Goal: Navigation & Orientation: Find specific page/section

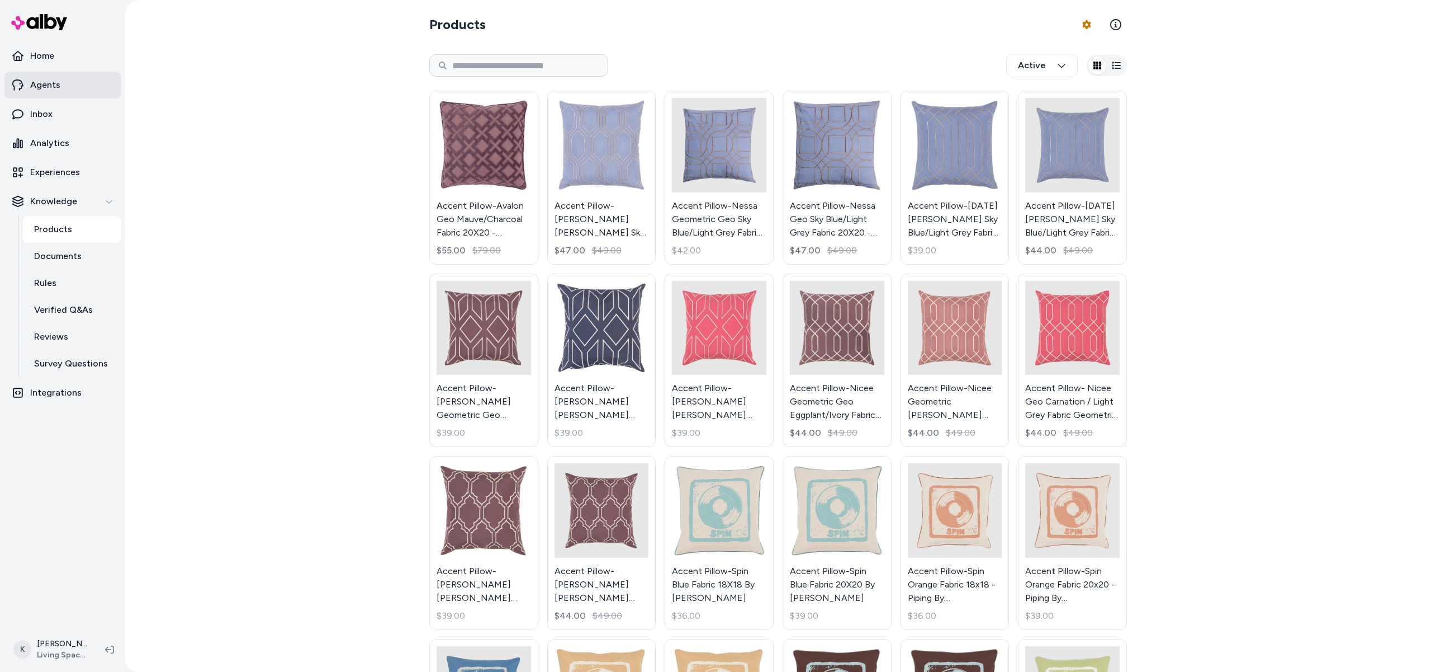
click at [59, 89] on link "Agents" at bounding box center [62, 85] width 116 height 27
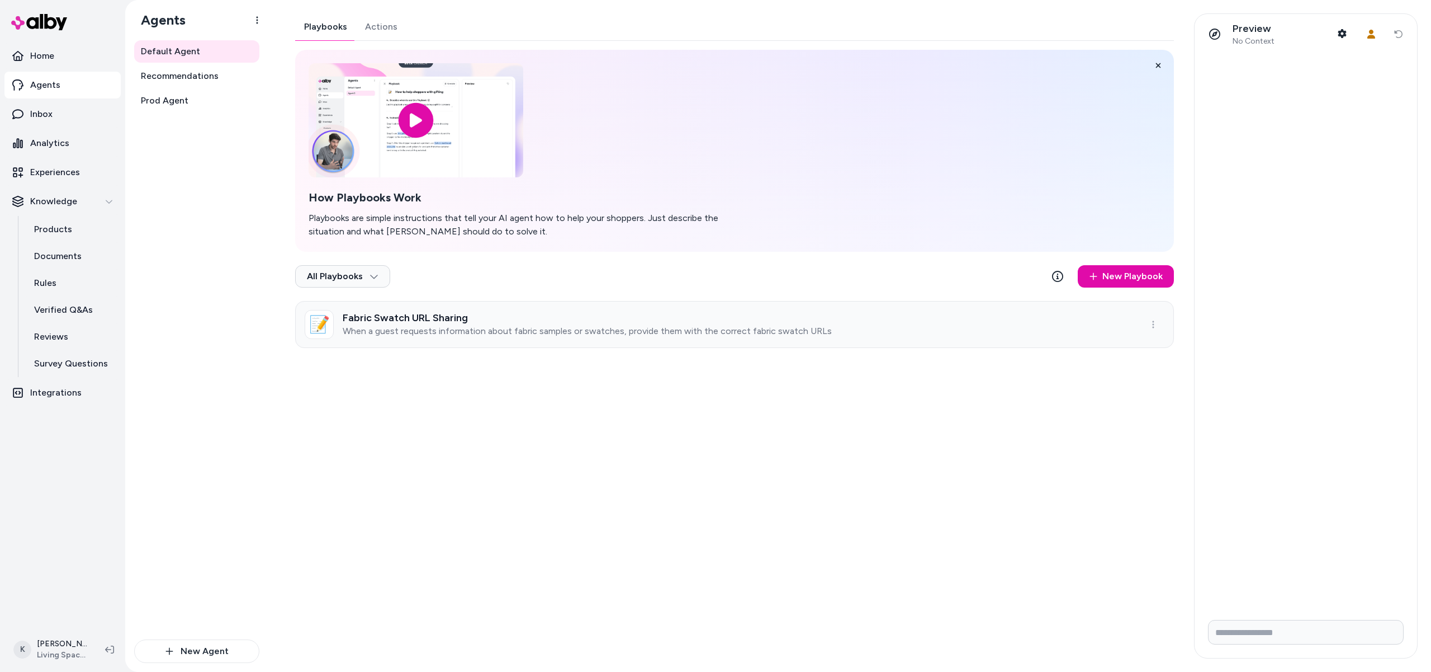
click at [612, 323] on h3 "Fabric Swatch URL Sharing" at bounding box center [587, 317] width 489 height 11
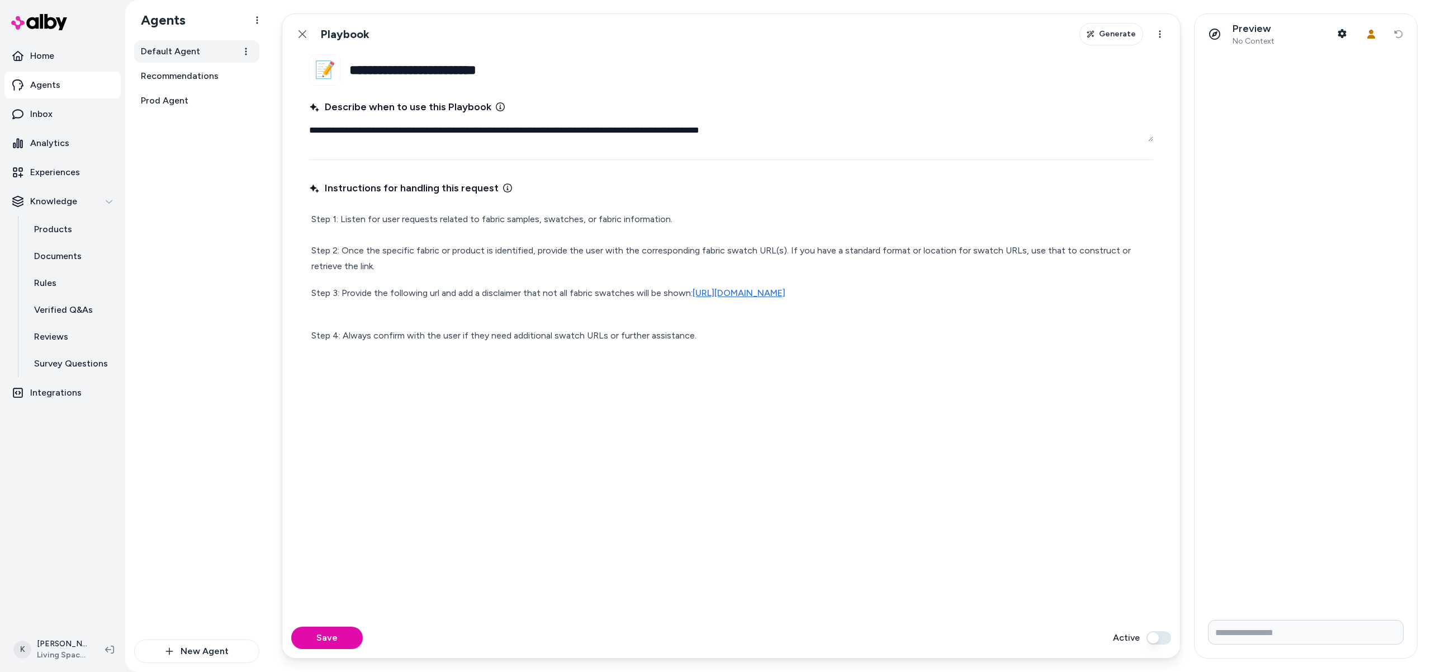
click at [157, 55] on span "Default Agent" at bounding box center [170, 51] width 59 height 13
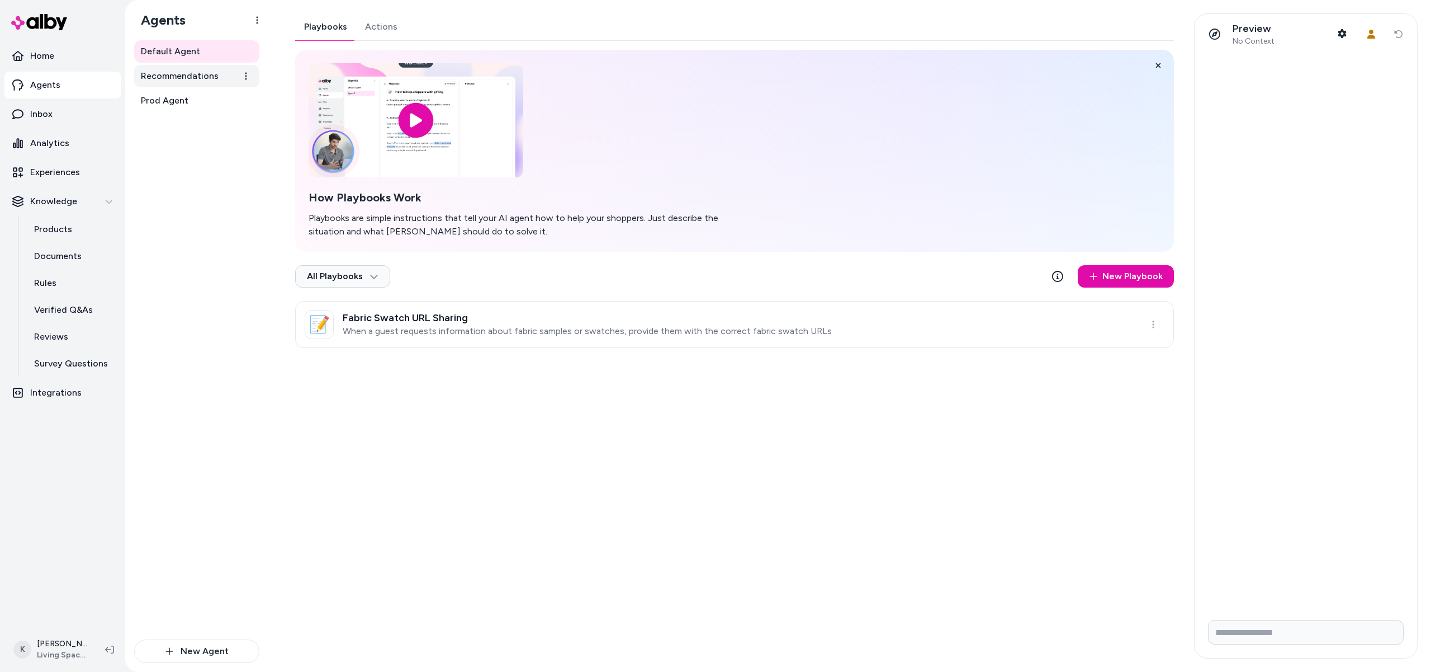
click at [214, 70] on span "Recommendations" at bounding box center [180, 75] width 78 height 13
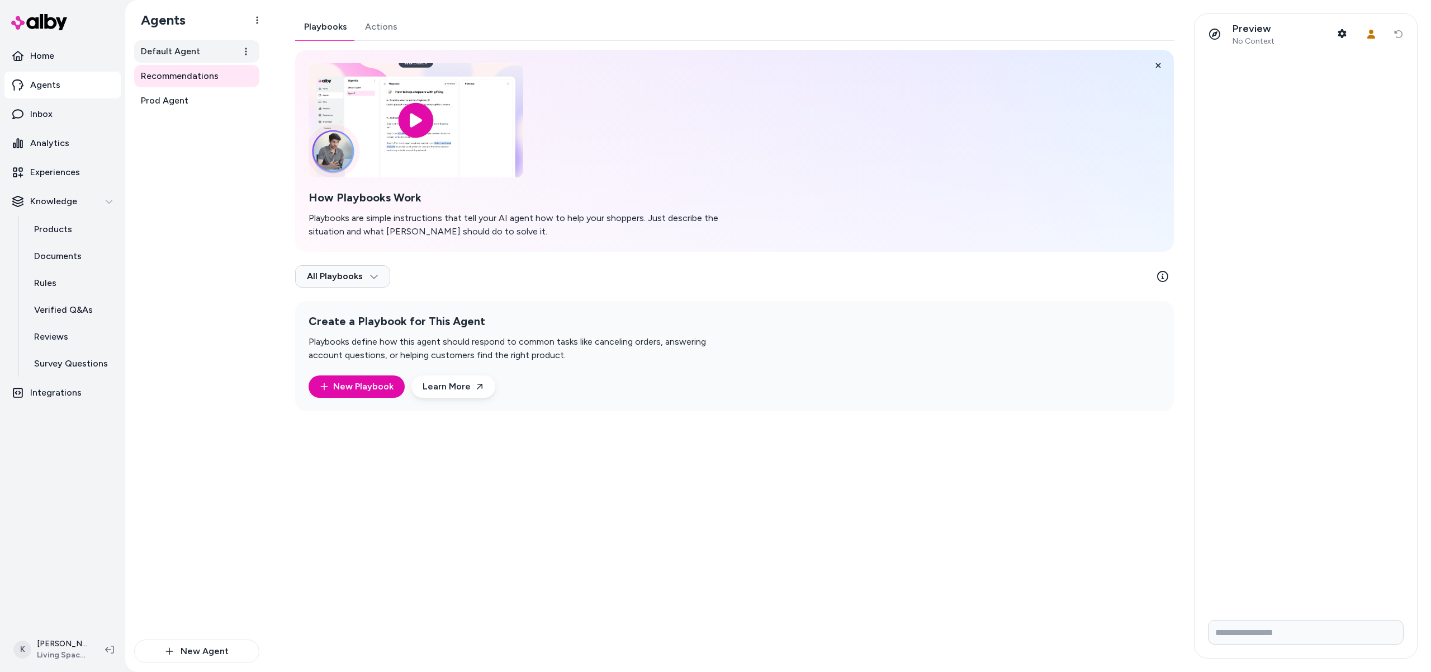
click at [220, 51] on link "Default Agent" at bounding box center [196, 51] width 125 height 22
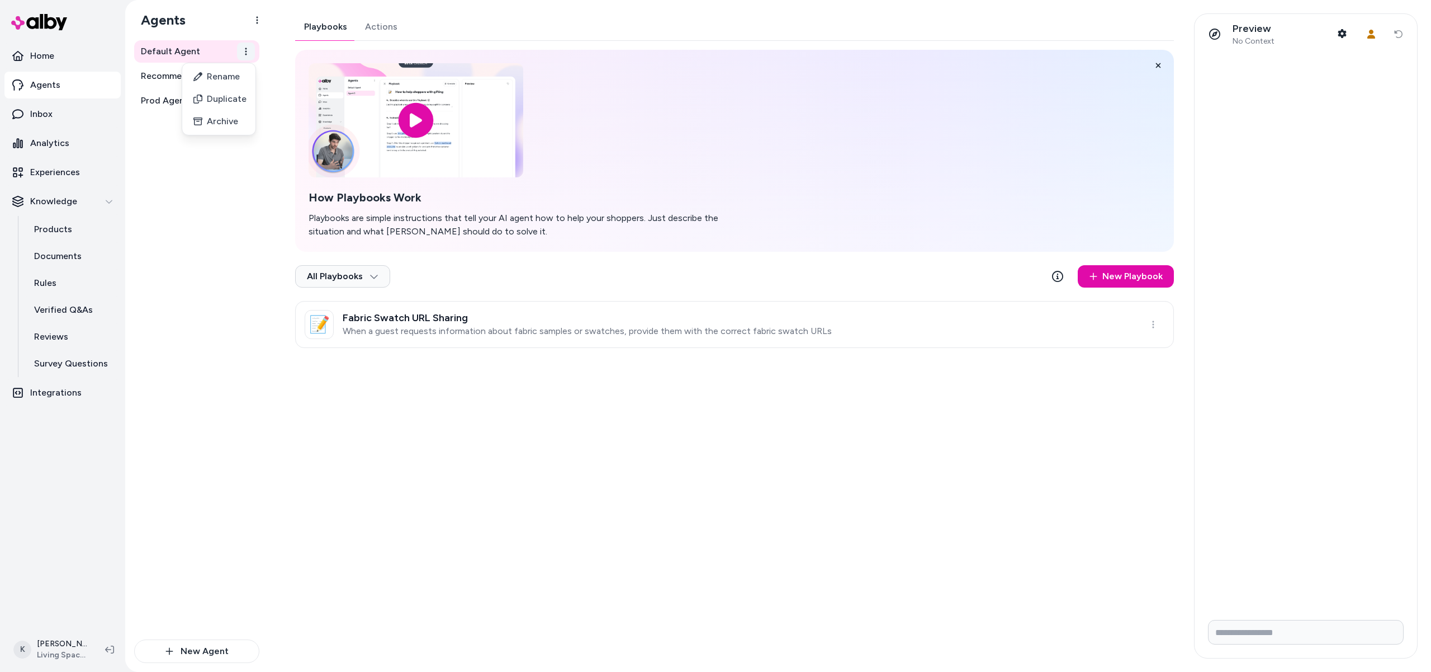
click at [245, 51] on html "Home Agents Inbox Analytics Experiences Knowledge Products Documents Rules Veri…" at bounding box center [715, 336] width 1431 height 672
click at [373, 26] on div "Playbooks Actions How Playbooks Work Playbooks are simple instructions that tel…" at bounding box center [734, 180] width 879 height 334
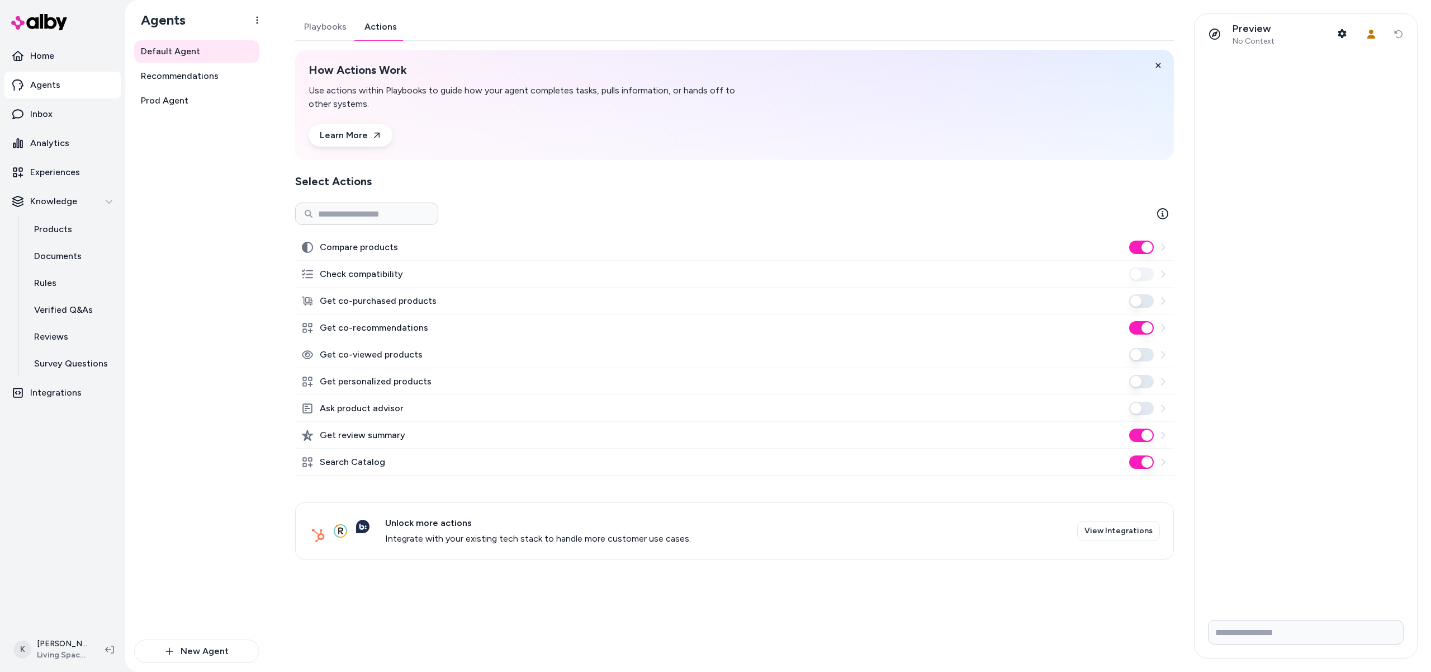
click at [339, 29] on button "Playbooks" at bounding box center [325, 26] width 60 height 27
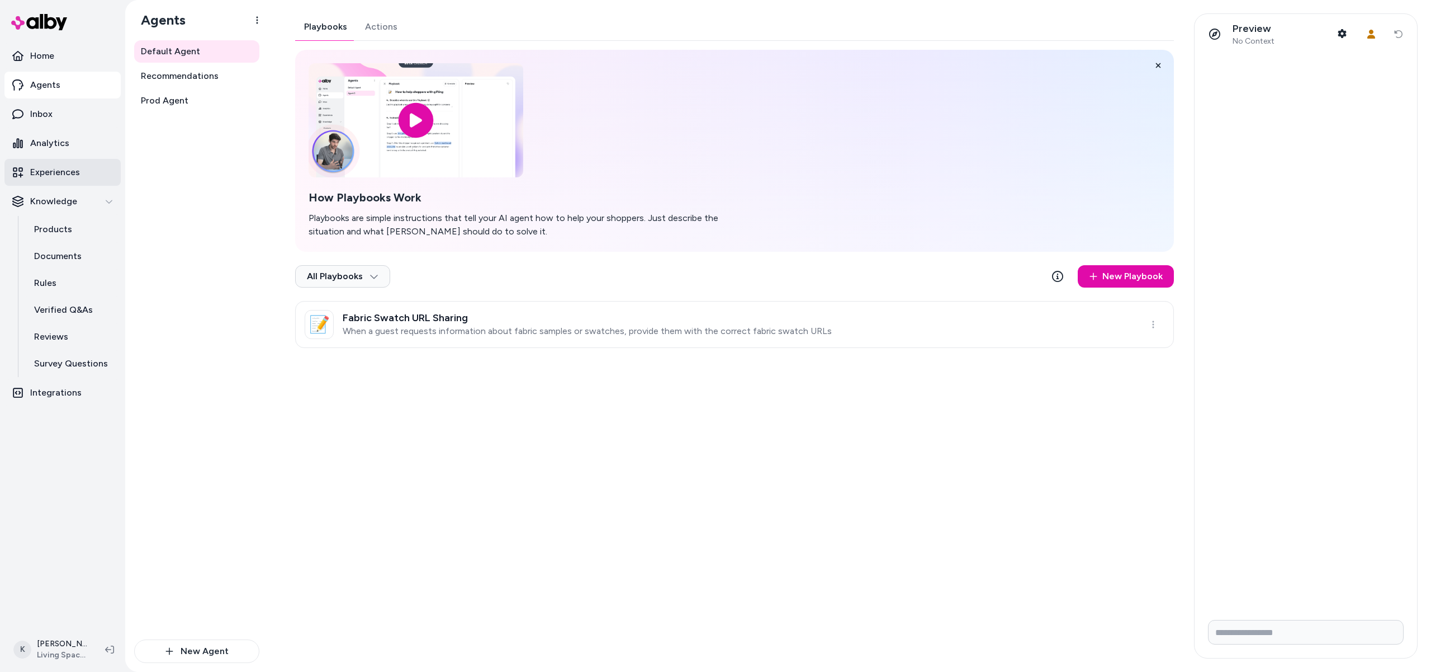
click at [65, 178] on p "Experiences" at bounding box center [55, 172] width 50 height 13
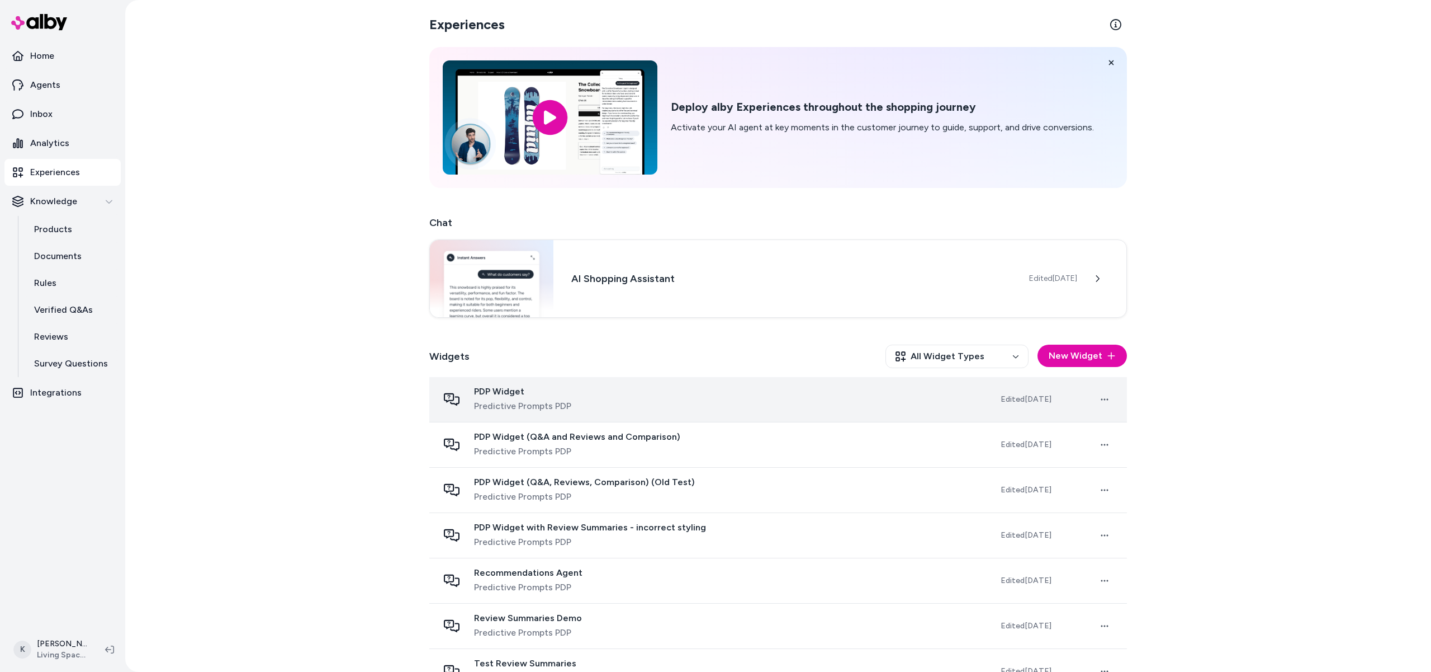
click at [549, 396] on span "PDP Widget" at bounding box center [522, 391] width 97 height 11
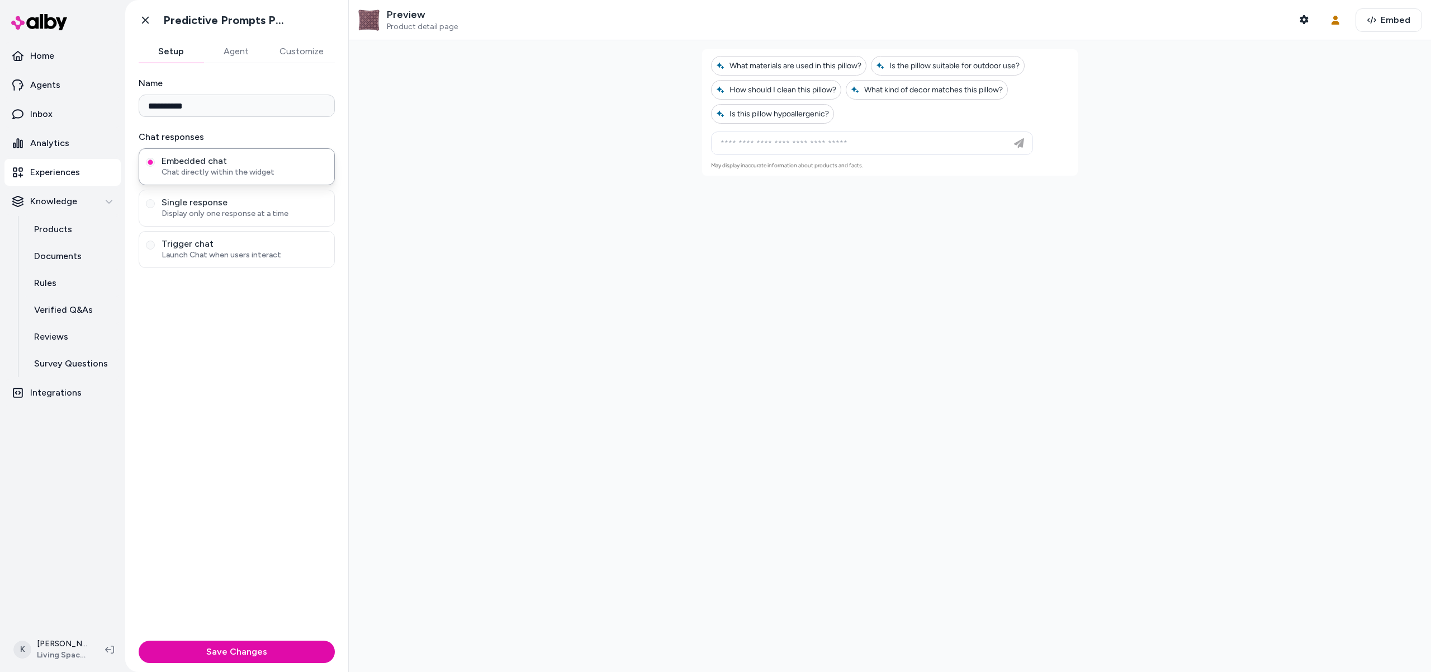
click at [234, 50] on button "Agent" at bounding box center [236, 51] width 65 height 22
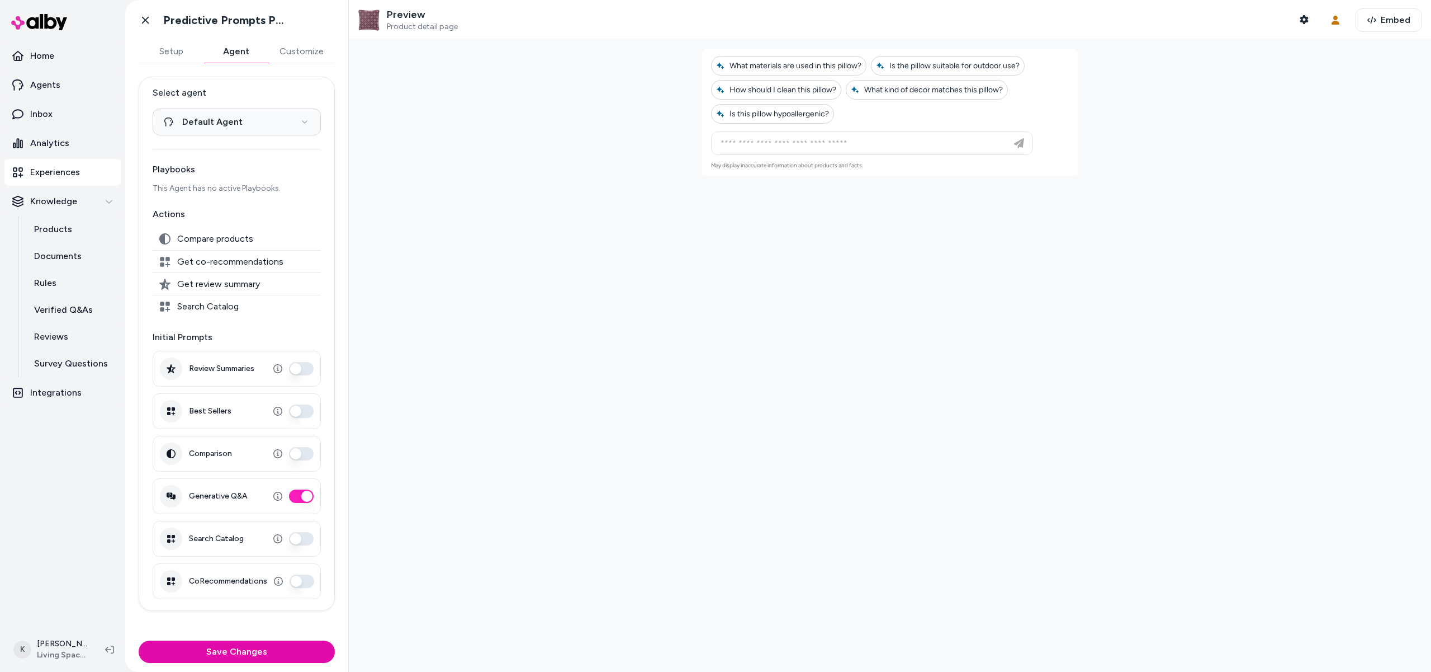
drag, startPoint x: 188, startPoint y: 50, endPoint x: 176, endPoint y: 53, distance: 12.1
click at [188, 50] on button "Setup" at bounding box center [171, 51] width 65 height 22
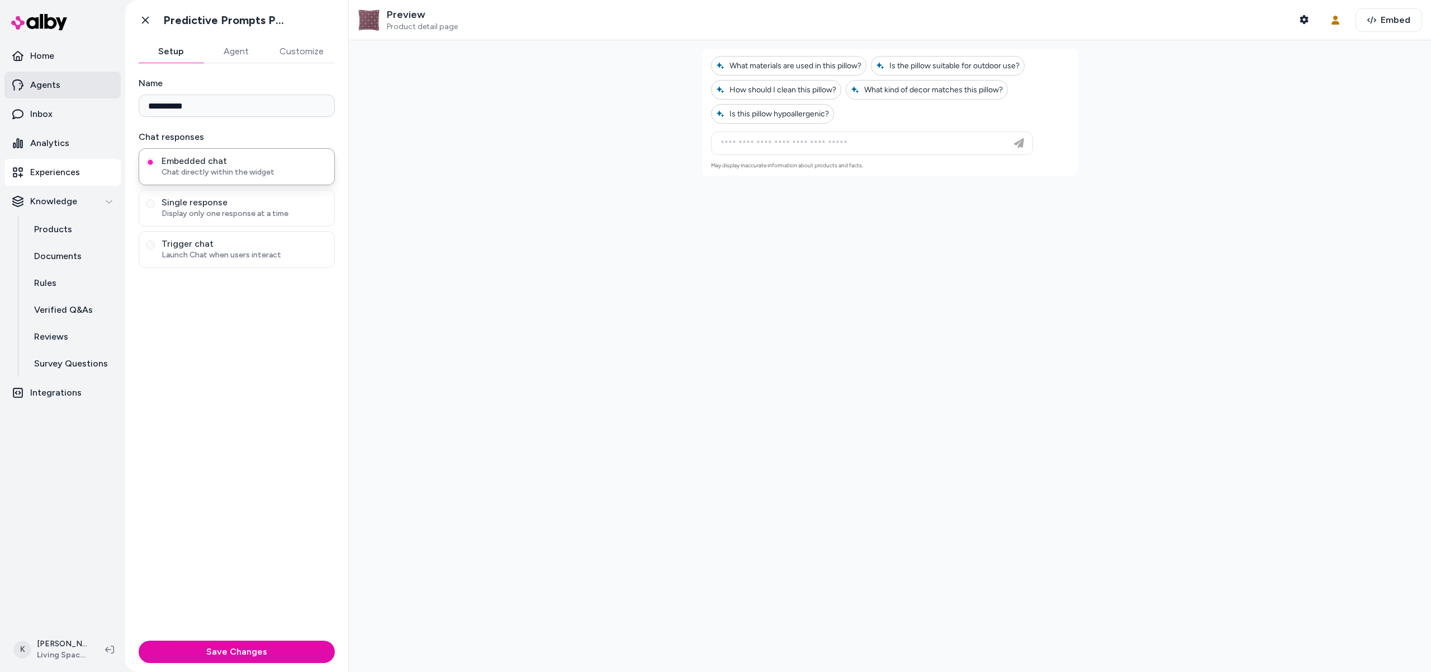
click at [81, 82] on link "Agents" at bounding box center [62, 85] width 116 height 27
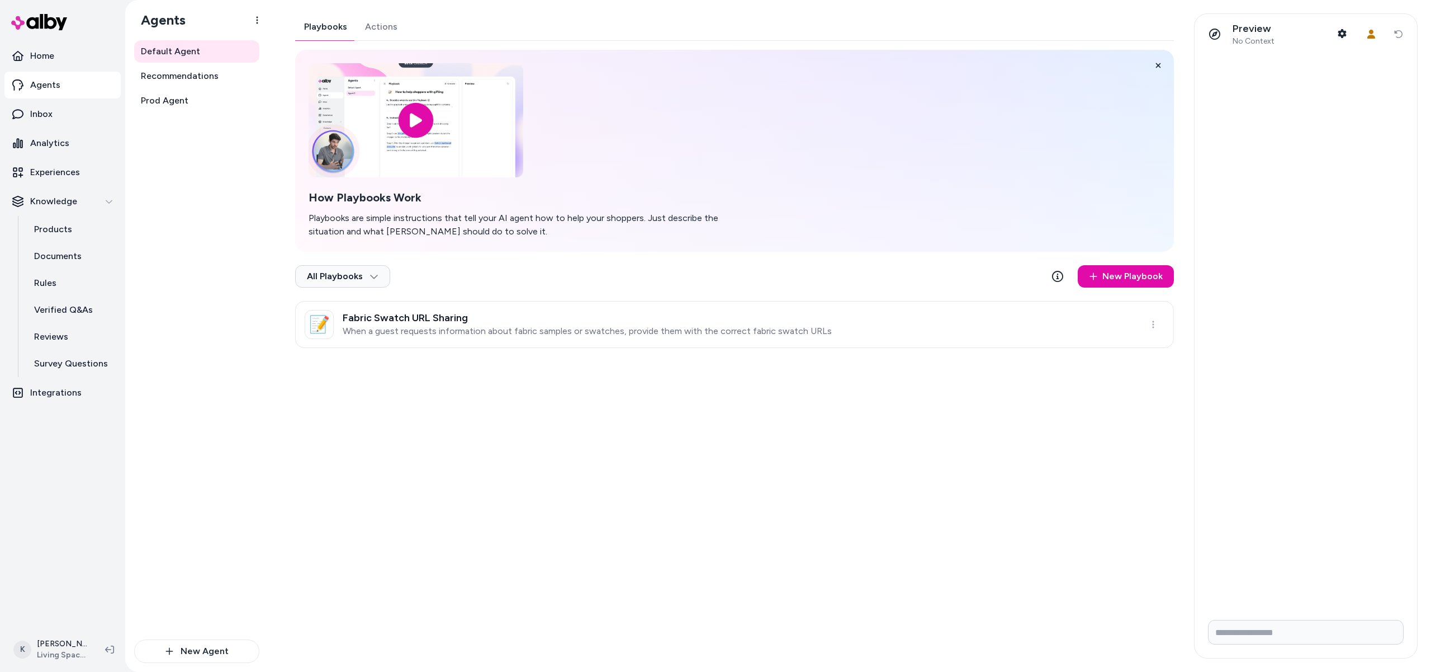
click at [407, 27] on div "Playbooks Actions" at bounding box center [734, 26] width 879 height 27
click at [366, 28] on button "Actions" at bounding box center [381, 26] width 50 height 27
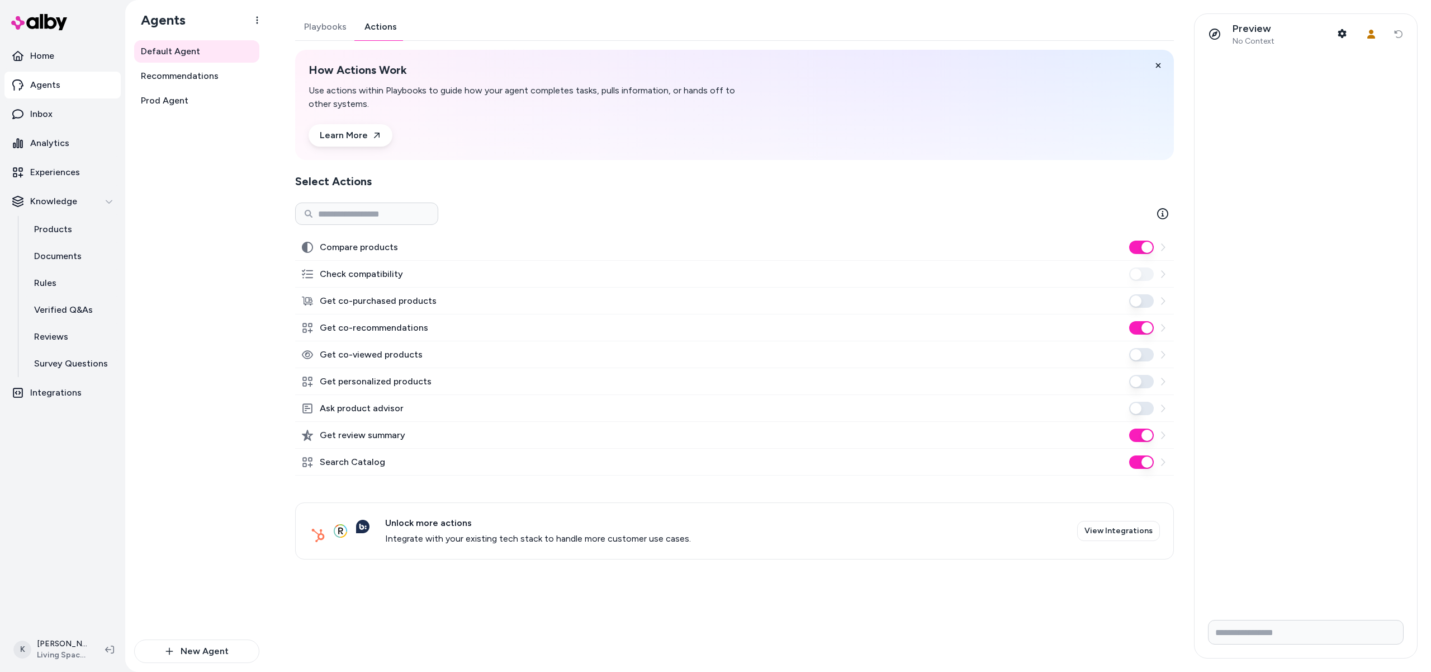
click at [327, 27] on button "Playbooks" at bounding box center [325, 26] width 60 height 27
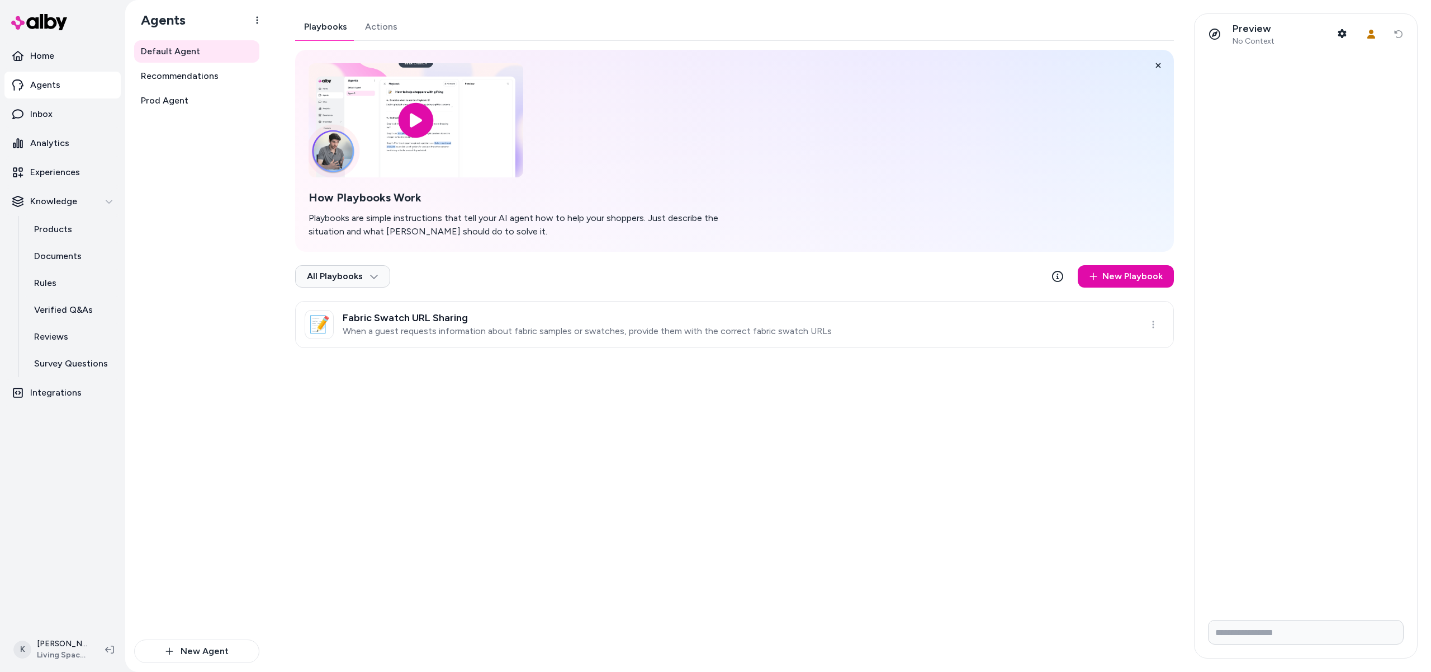
click at [380, 25] on button "Actions" at bounding box center [381, 26] width 50 height 27
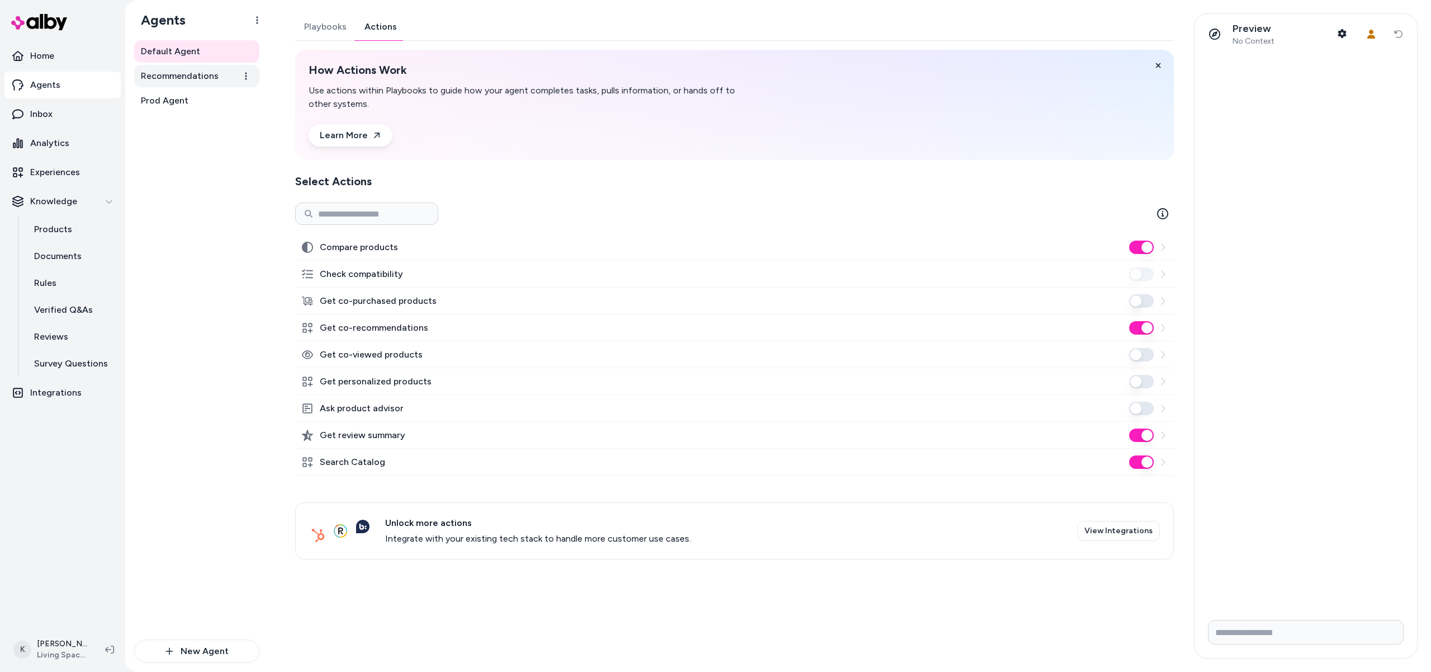
click at [196, 73] on span "Recommendations" at bounding box center [180, 75] width 78 height 13
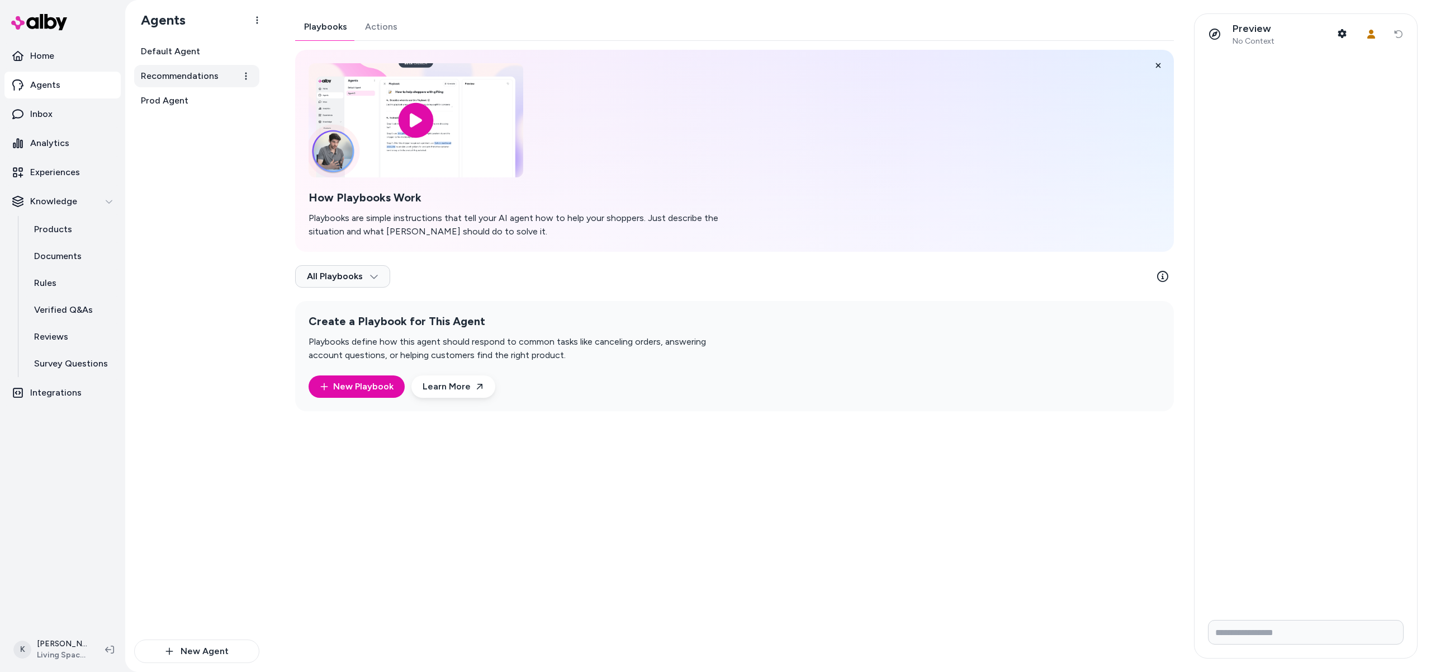
click at [195, 84] on link "Recommendations" at bounding box center [196, 76] width 125 height 22
click at [57, 166] on p "Experiences" at bounding box center [55, 172] width 50 height 13
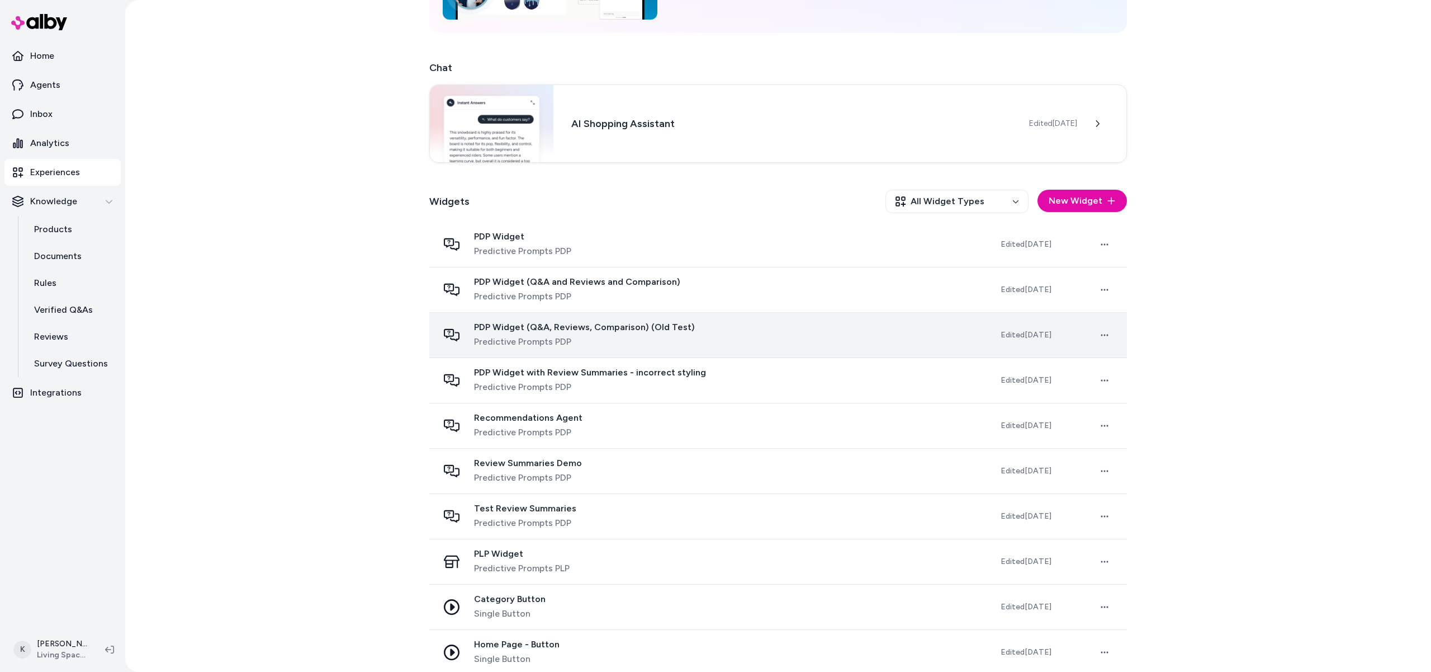
scroll to position [157, 0]
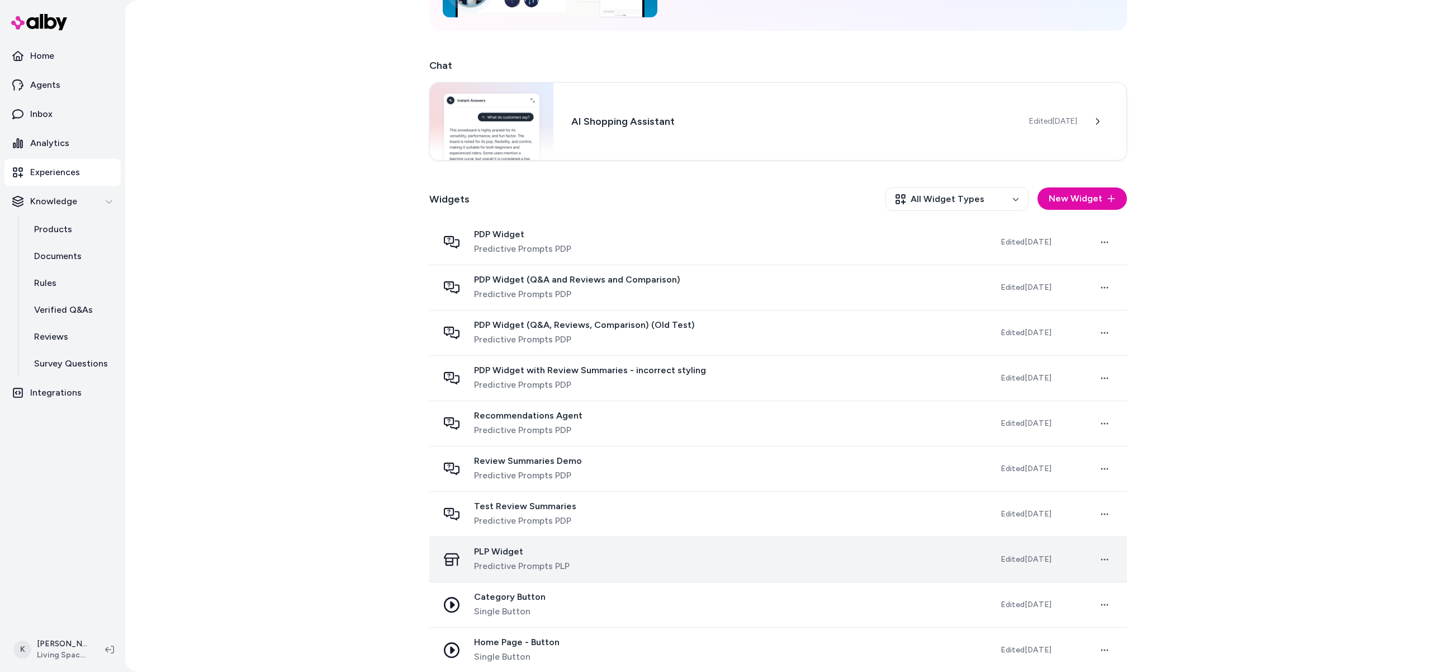
click at [594, 550] on div "PLP Widget Predictive Prompts PLP" at bounding box center [710, 559] width 545 height 27
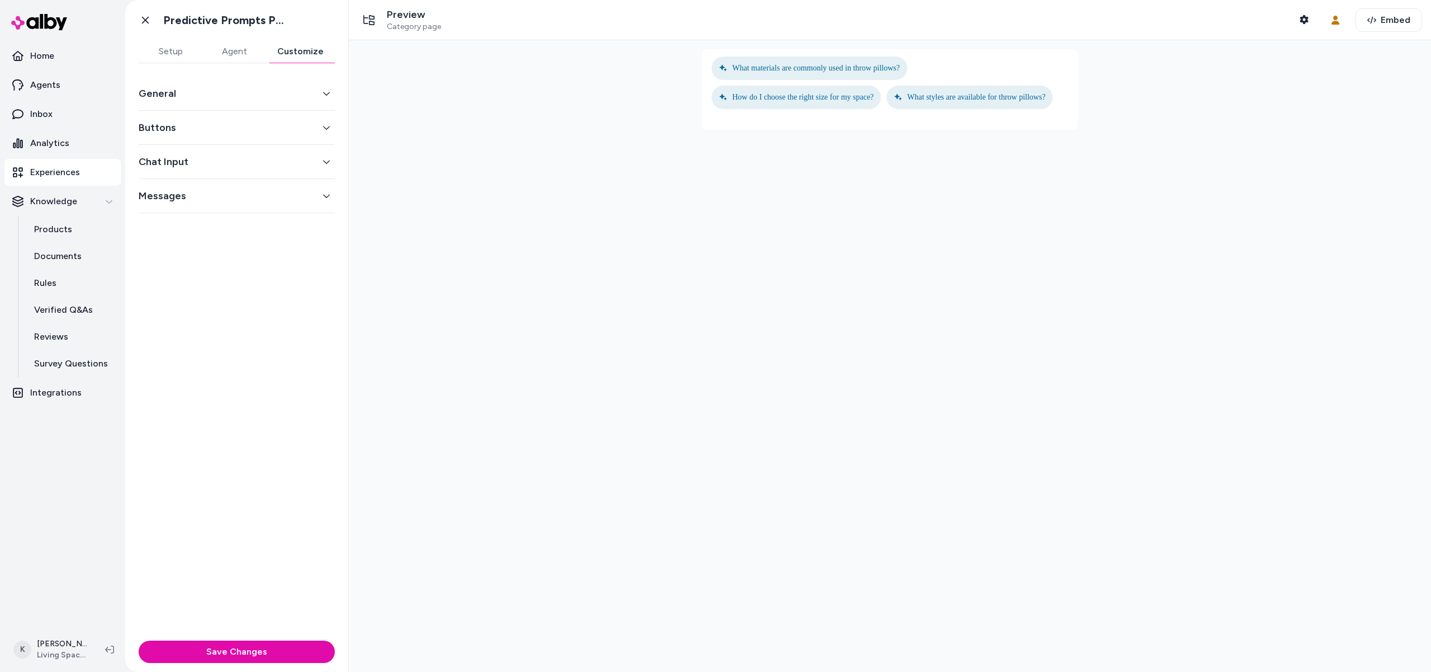
click at [287, 49] on button "Customize" at bounding box center [300, 51] width 69 height 22
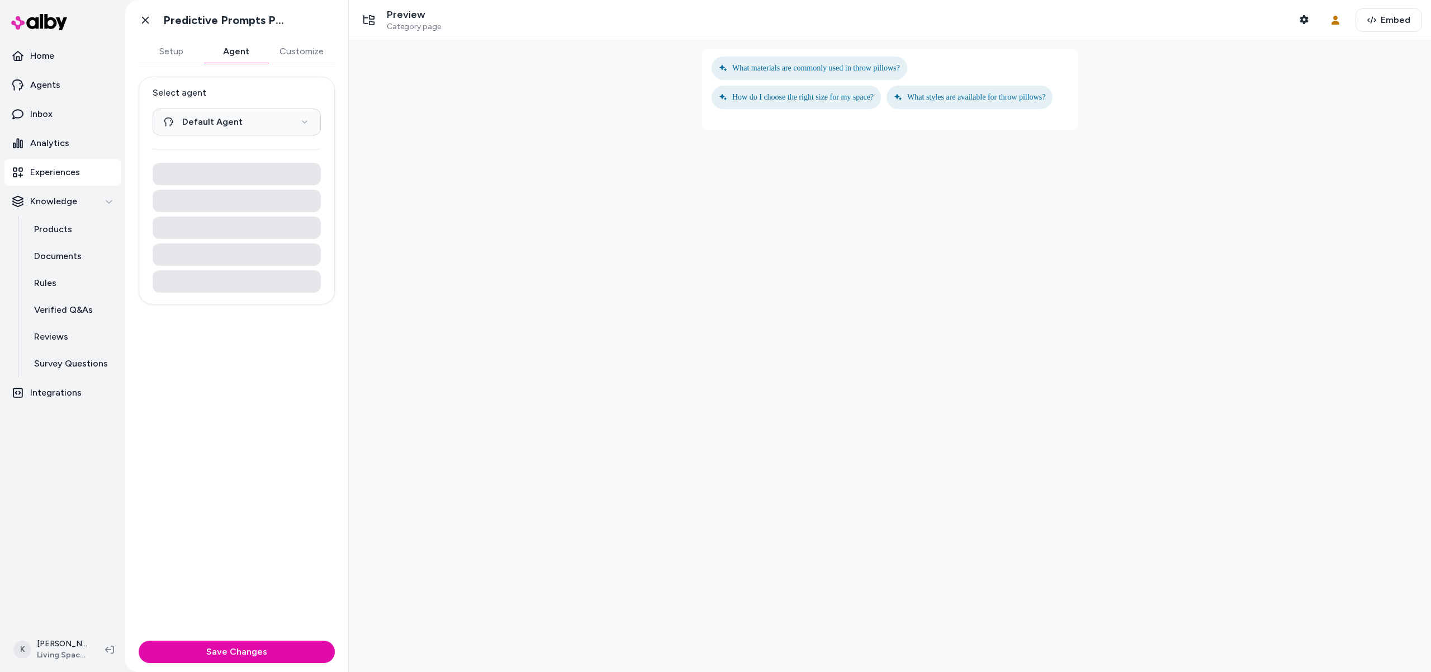
click at [258, 53] on button "Agent" at bounding box center [236, 51] width 65 height 22
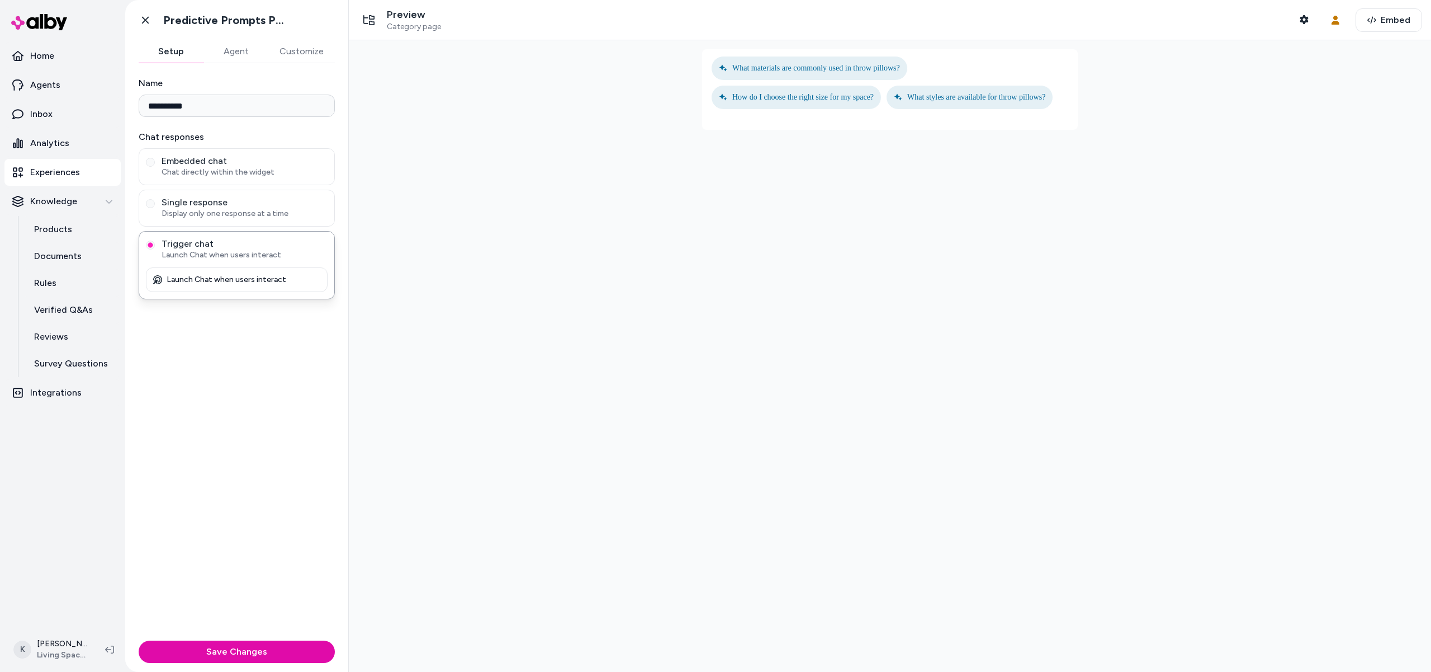
click at [166, 56] on button "Setup" at bounding box center [171, 51] width 65 height 22
click at [140, 14] on link "Go back" at bounding box center [145, 20] width 22 height 22
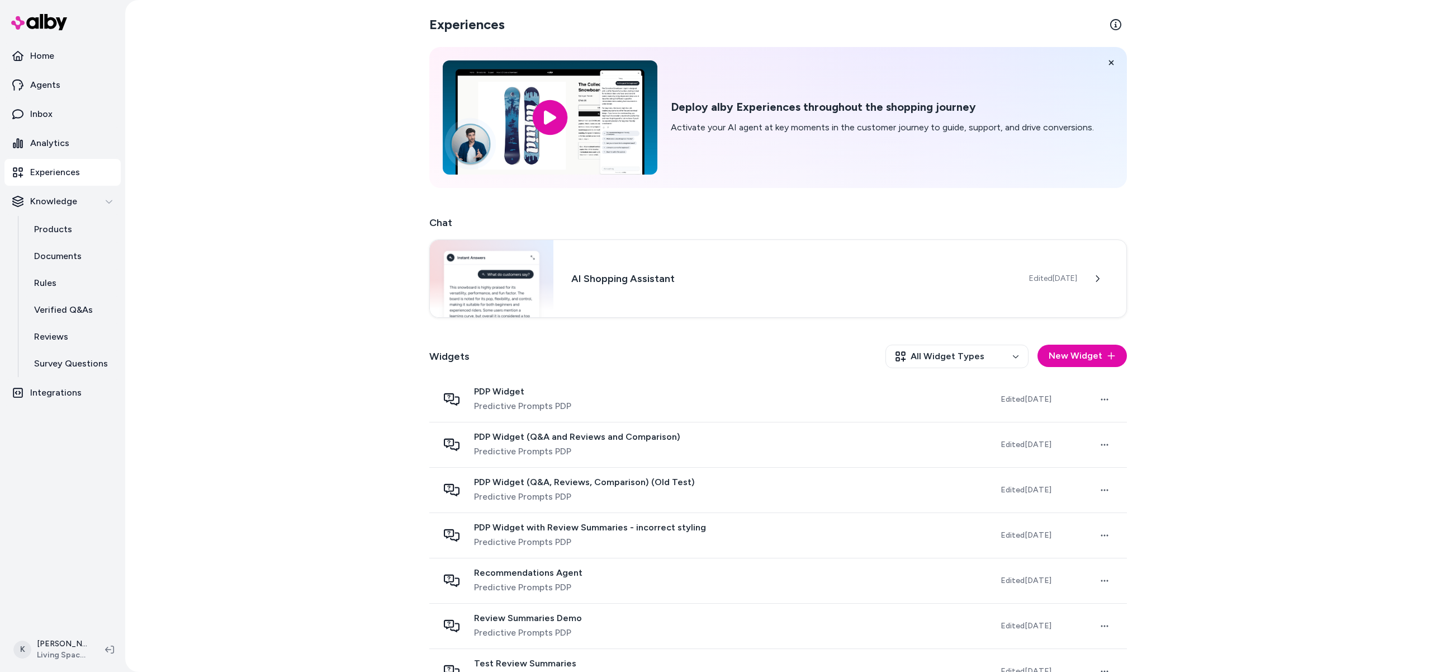
click at [315, 80] on div "Experiences Deploy alby Experiences throughout the shopping journey Activate yo…" at bounding box center [778, 336] width 1306 height 672
click at [328, 100] on div "Experiences Deploy alby Experiences throughout the shopping journey Activate yo…" at bounding box center [778, 336] width 1306 height 672
click at [52, 149] on p "Analytics" at bounding box center [49, 142] width 39 height 13
